Goal: Information Seeking & Learning: Learn about a topic

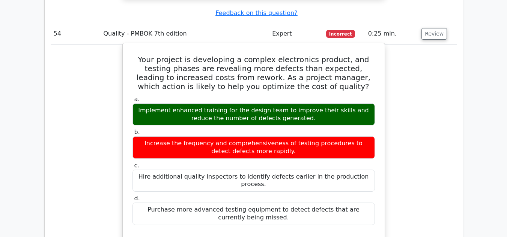
scroll to position [7435, 0]
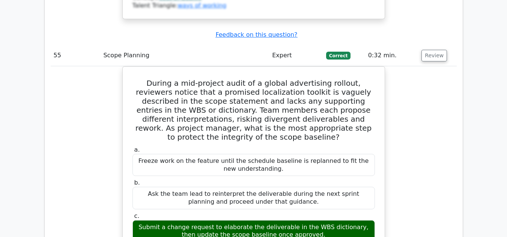
scroll to position [7862, 0]
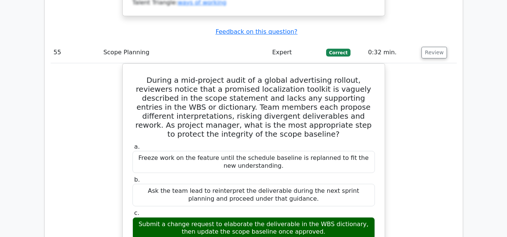
drag, startPoint x: 427, startPoint y: 93, endPoint x: 427, endPoint y: 111, distance: 18.0
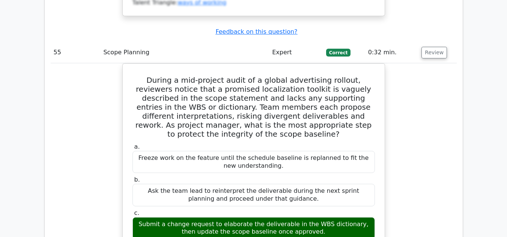
drag, startPoint x: 427, startPoint y: 111, endPoint x: 431, endPoint y: 134, distance: 23.6
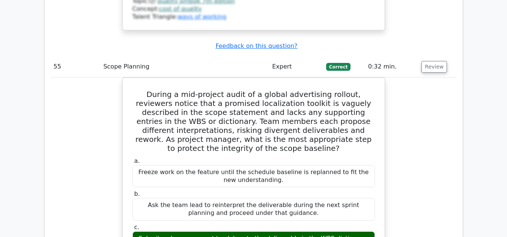
scroll to position [7847, 0]
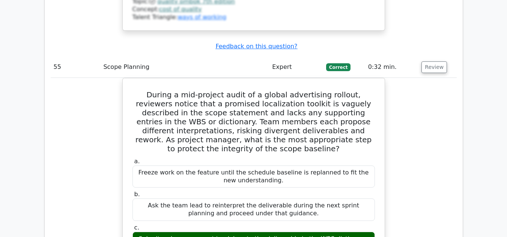
drag, startPoint x: 429, startPoint y: 99, endPoint x: 312, endPoint y: 105, distance: 117.5
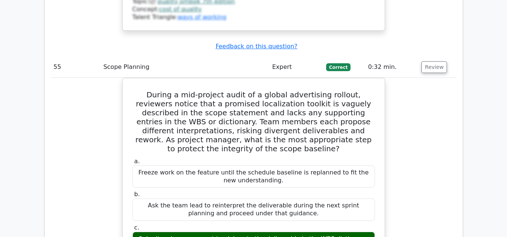
drag, startPoint x: 429, startPoint y: 107, endPoint x: 331, endPoint y: 109, distance: 98.2
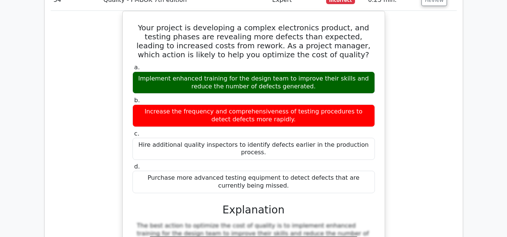
scroll to position [7468, 0]
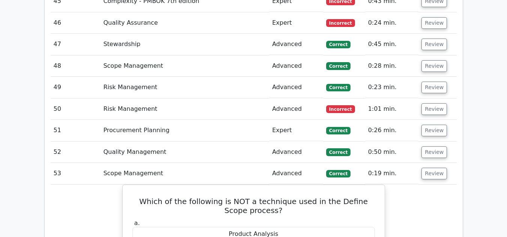
scroll to position [6959, 0]
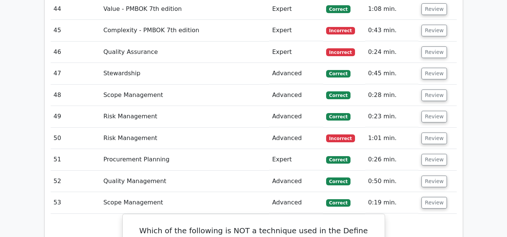
scroll to position [6931, 0]
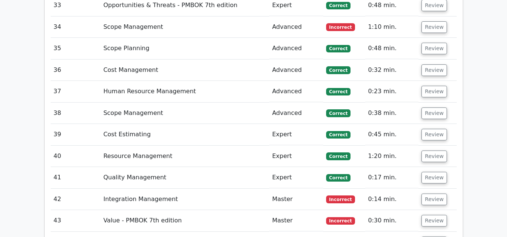
scroll to position [6695, 0]
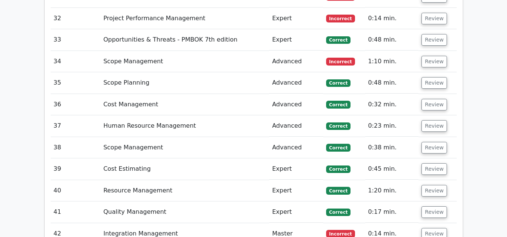
scroll to position [6653, 0]
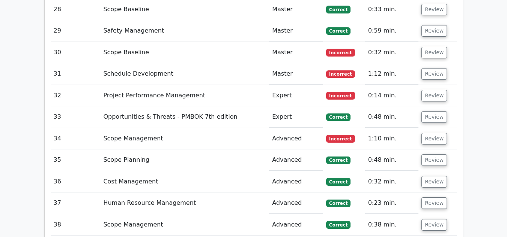
scroll to position [6585, 0]
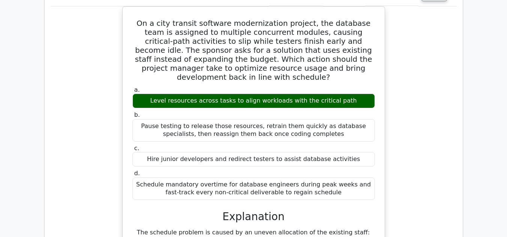
scroll to position [7010, 0]
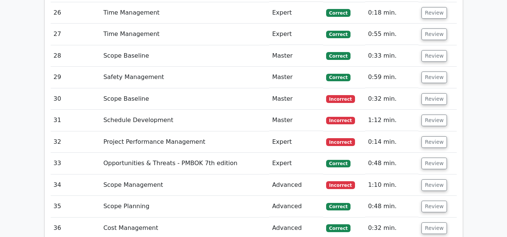
scroll to position [6538, 0]
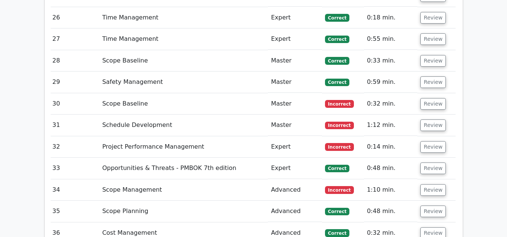
scroll to position [6531, 0]
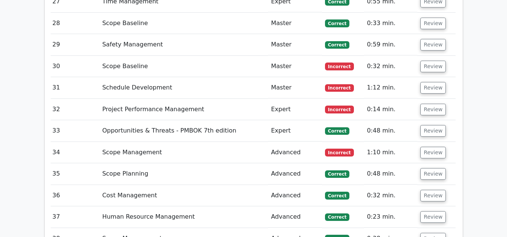
scroll to position [6571, 0]
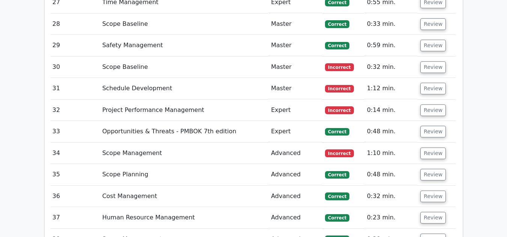
drag, startPoint x: 139, startPoint y: 64, endPoint x: 368, endPoint y: 184, distance: 257.8
copy div "In a project where multiple stakeholders have conflicting interests, which appr…"
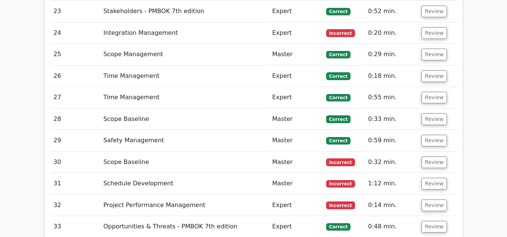
scroll to position [6475, 0]
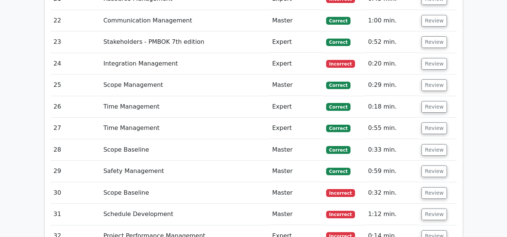
scroll to position [6445, 0]
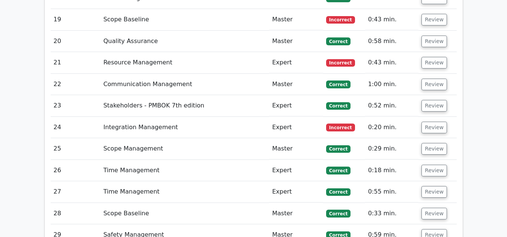
scroll to position [6381, 0]
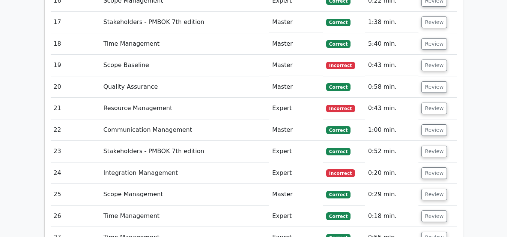
scroll to position [6329, 0]
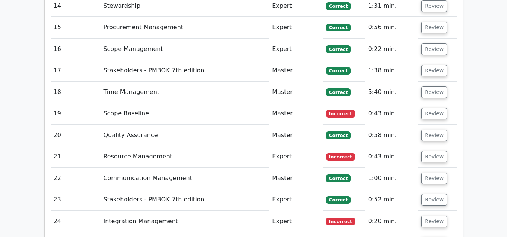
scroll to position [6287, 0]
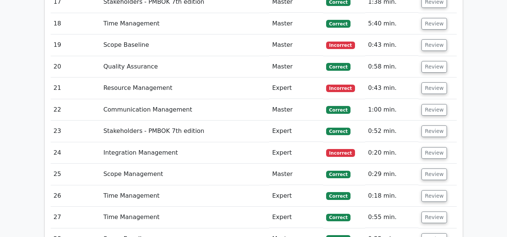
scroll to position [6318, 0]
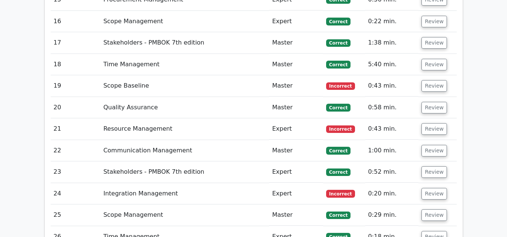
scroll to position [6315, 0]
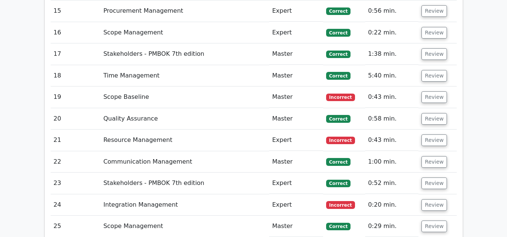
scroll to position [6291, 0]
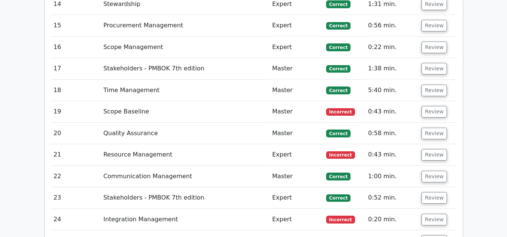
scroll to position [6282, 0]
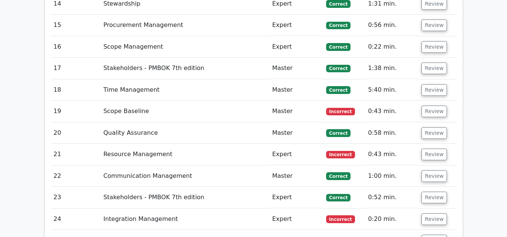
scroll to position [6284, 0]
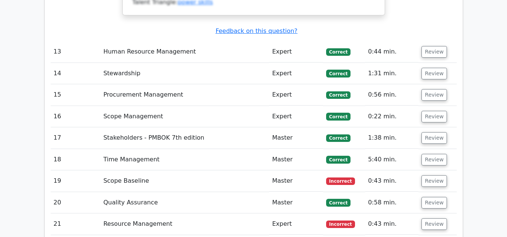
scroll to position [6220, 0]
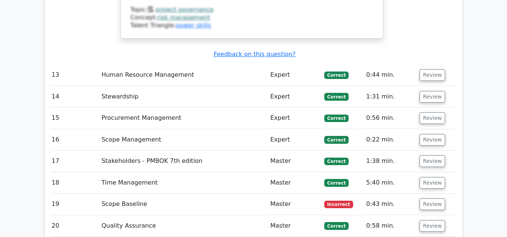
scroll to position [6189, 0]
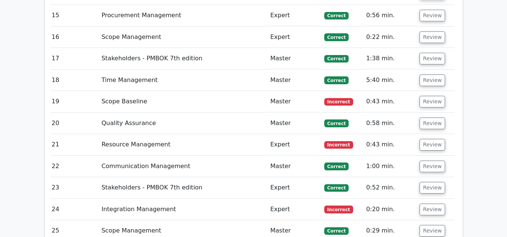
scroll to position [6298, 0]
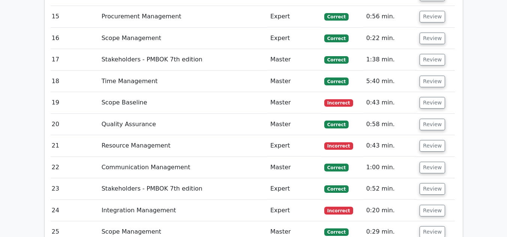
drag, startPoint x: 142, startPoint y: 34, endPoint x: 285, endPoint y: 82, distance: 150.8
copy h5 "The drone manufacturing timeline shows that Sensor Calibration (Activity D) has…"
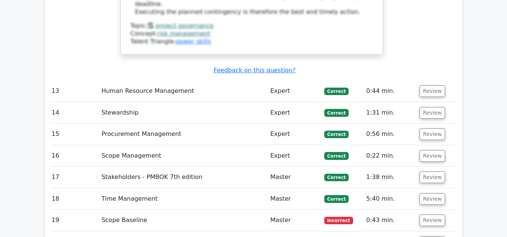
scroll to position [6180, 0]
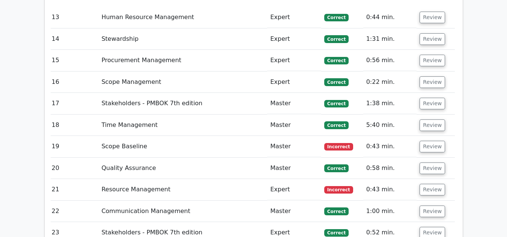
scroll to position [6253, 0]
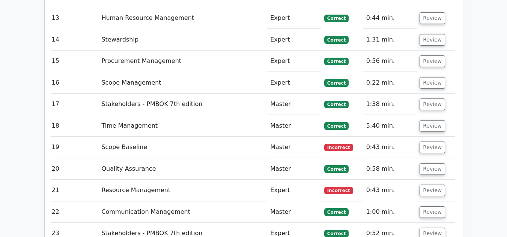
drag, startPoint x: 136, startPoint y: 58, endPoint x: 276, endPoint y: 171, distance: 180.5
copy div "Which of the following is a tool used in the Define Scope process of creating a…"
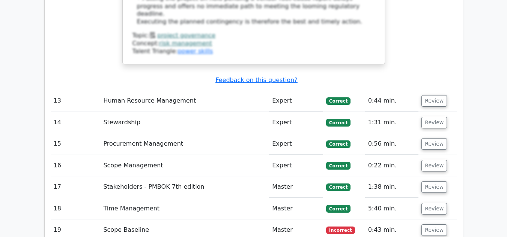
scroll to position [6172, 0]
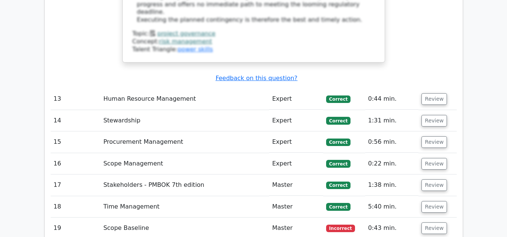
drag, startPoint x: 429, startPoint y: 34, endPoint x: 429, endPoint y: 30, distance: 4.1
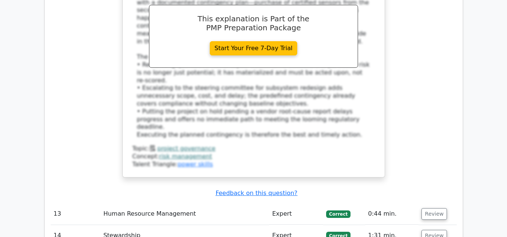
scroll to position [6057, 0]
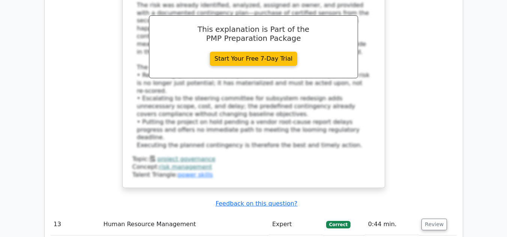
scroll to position [6046, 0]
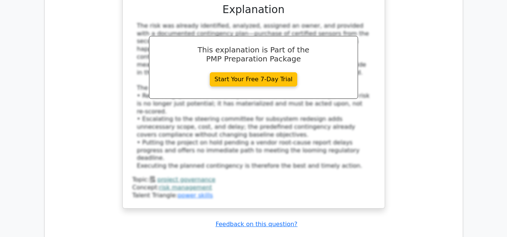
scroll to position [6026, 0]
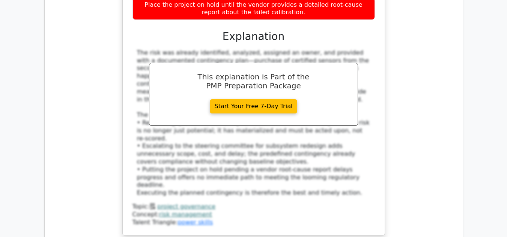
scroll to position [5998, 0]
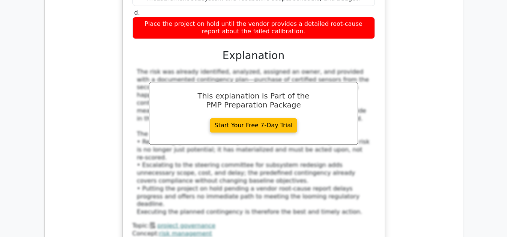
scroll to position [5980, 0]
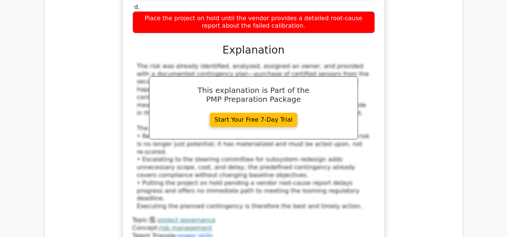
scroll to position [5984, 0]
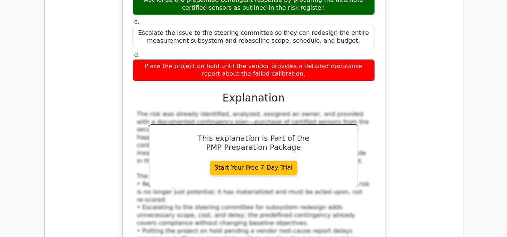
scroll to position [5935, 0]
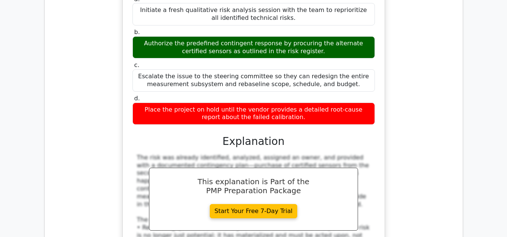
scroll to position [5894, 0]
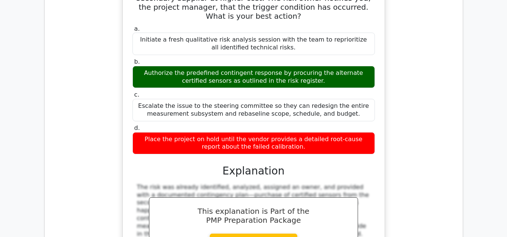
scroll to position [5853, 0]
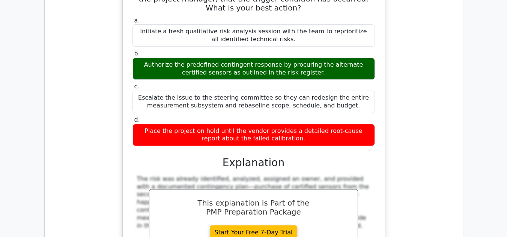
scroll to position [5859, 0]
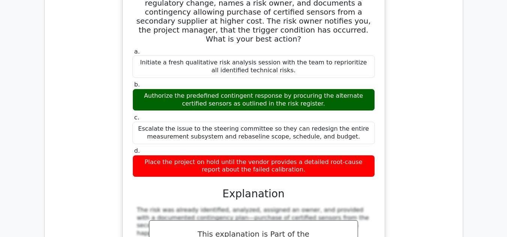
scroll to position [5851, 0]
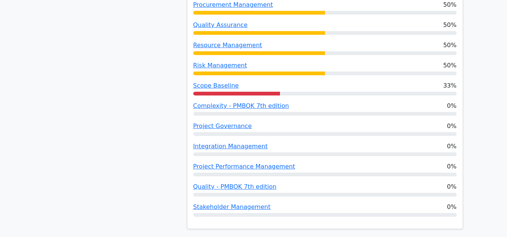
scroll to position [749, 0]
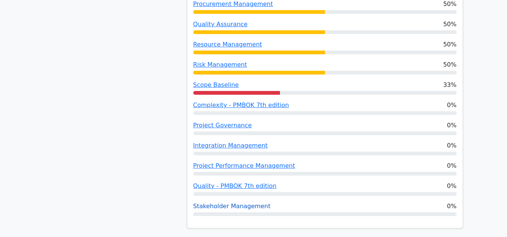
click at [245, 203] on link "Stakeholder Management" at bounding box center [231, 206] width 77 height 7
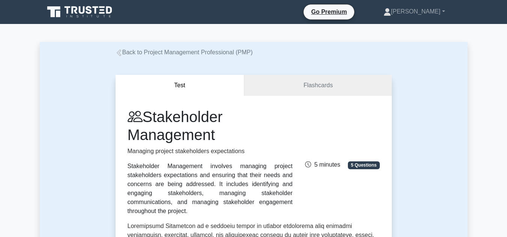
scroll to position [26, 0]
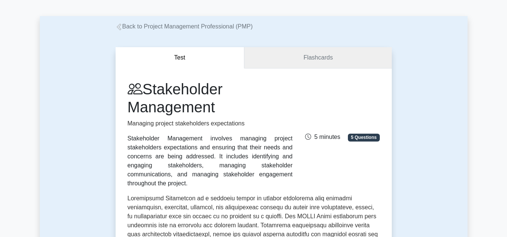
click at [313, 53] on link "Flashcards" at bounding box center [317, 57] width 147 height 21
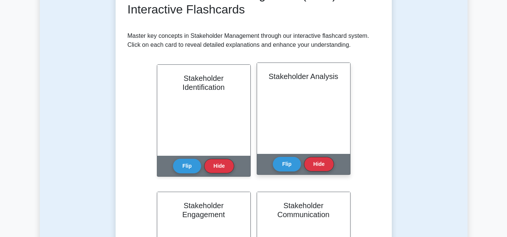
scroll to position [126, 0]
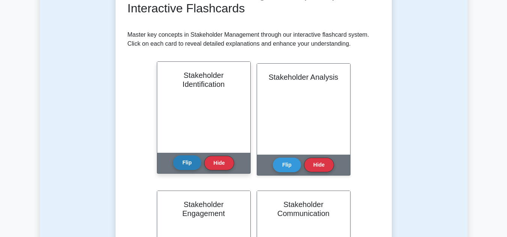
click at [194, 165] on button "Flip" at bounding box center [187, 163] width 28 height 15
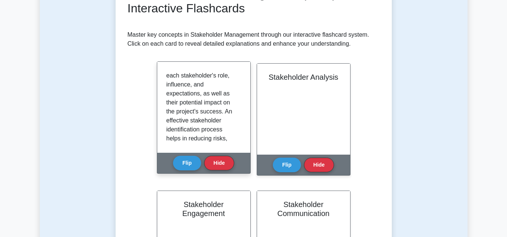
scroll to position [82, 0]
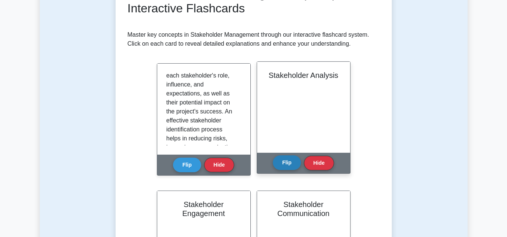
click at [290, 165] on button "Flip" at bounding box center [287, 163] width 28 height 15
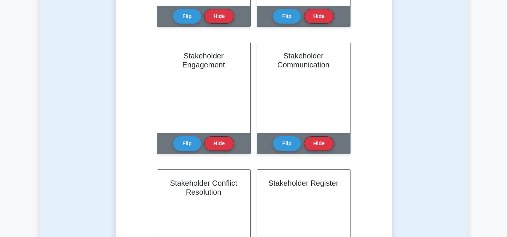
scroll to position [274, 0]
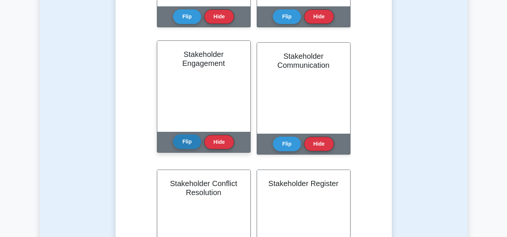
click at [183, 143] on button "Flip" at bounding box center [187, 142] width 28 height 15
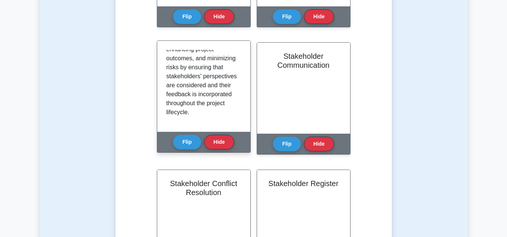
scroll to position [176, 0]
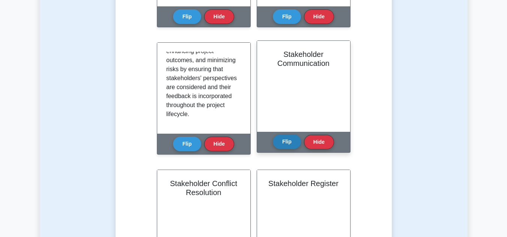
click at [287, 142] on button "Flip" at bounding box center [287, 142] width 28 height 15
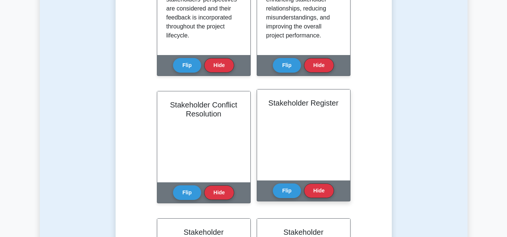
scroll to position [370, 0]
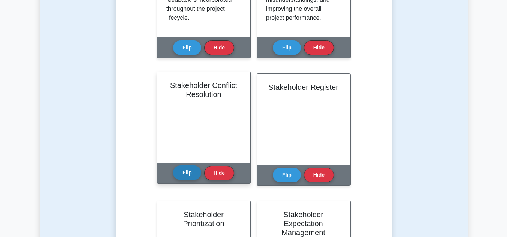
click at [183, 169] on button "Flip" at bounding box center [187, 173] width 28 height 15
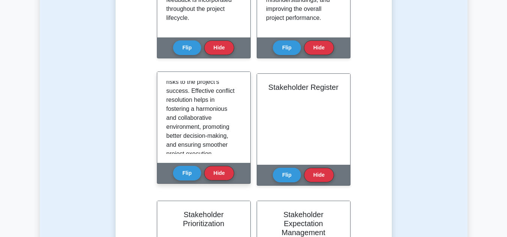
scroll to position [158, 0]
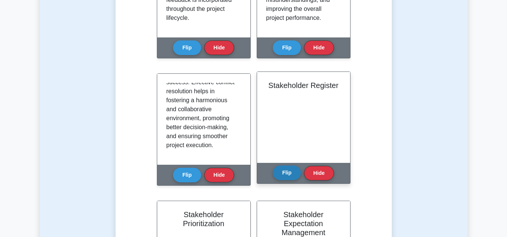
click at [284, 175] on button "Flip" at bounding box center [287, 173] width 28 height 15
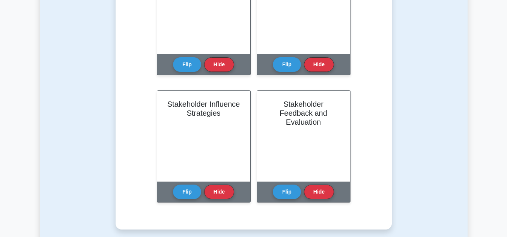
scroll to position [634, 0]
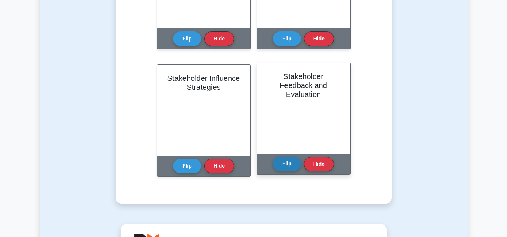
click at [285, 165] on button "Flip" at bounding box center [287, 164] width 28 height 15
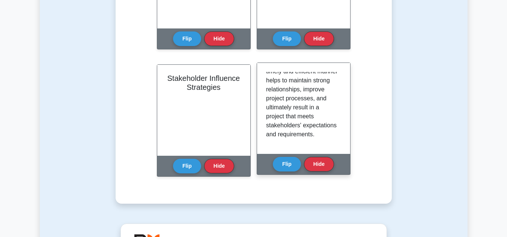
scroll to position [212, 0]
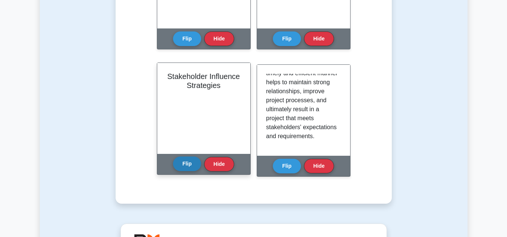
click at [186, 169] on button "Flip" at bounding box center [187, 164] width 28 height 15
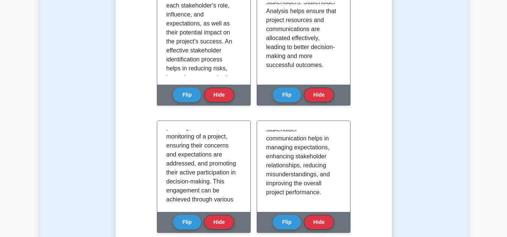
scroll to position [0, 0]
